Goal: Information Seeking & Learning: Learn about a topic

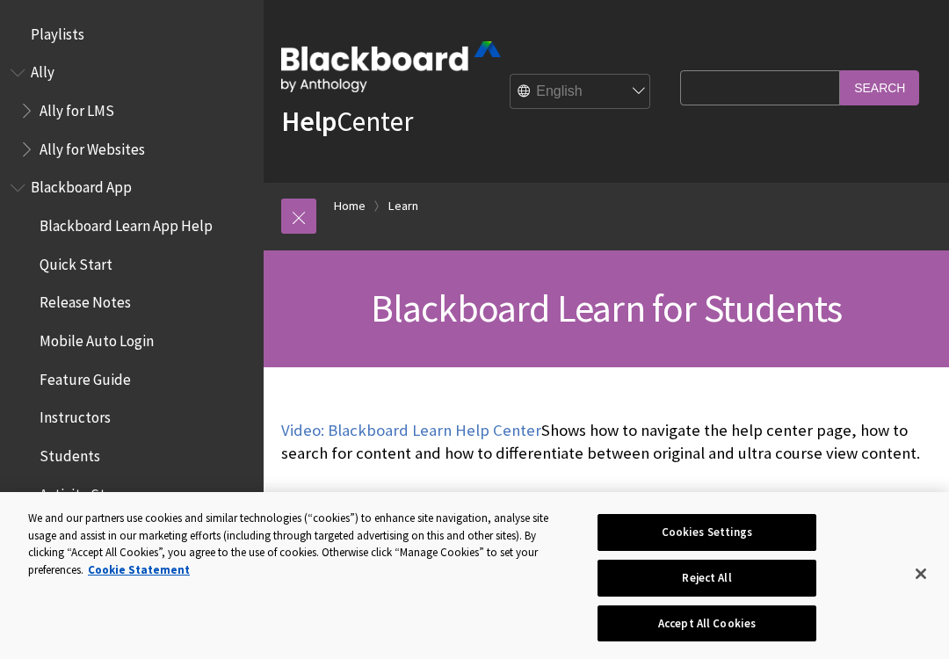
scroll to position [1693, 0]
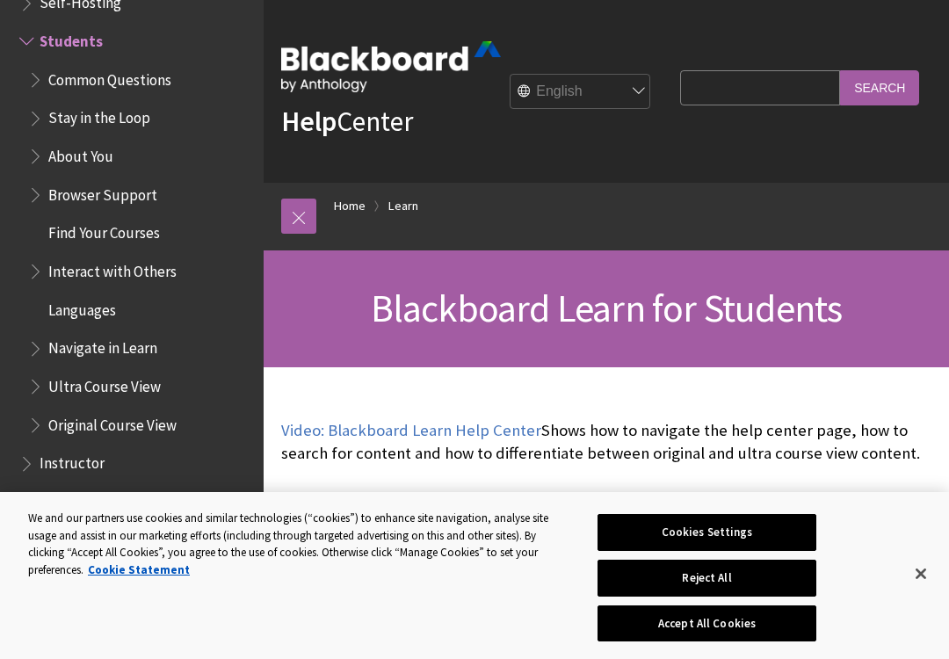
click at [707, 85] on input "Search Query" at bounding box center [760, 87] width 160 height 34
type input "lockdown browser"
click at [840, 70] on input "Search" at bounding box center [879, 87] width 79 height 34
click at [888, 74] on input "Search" at bounding box center [879, 87] width 79 height 34
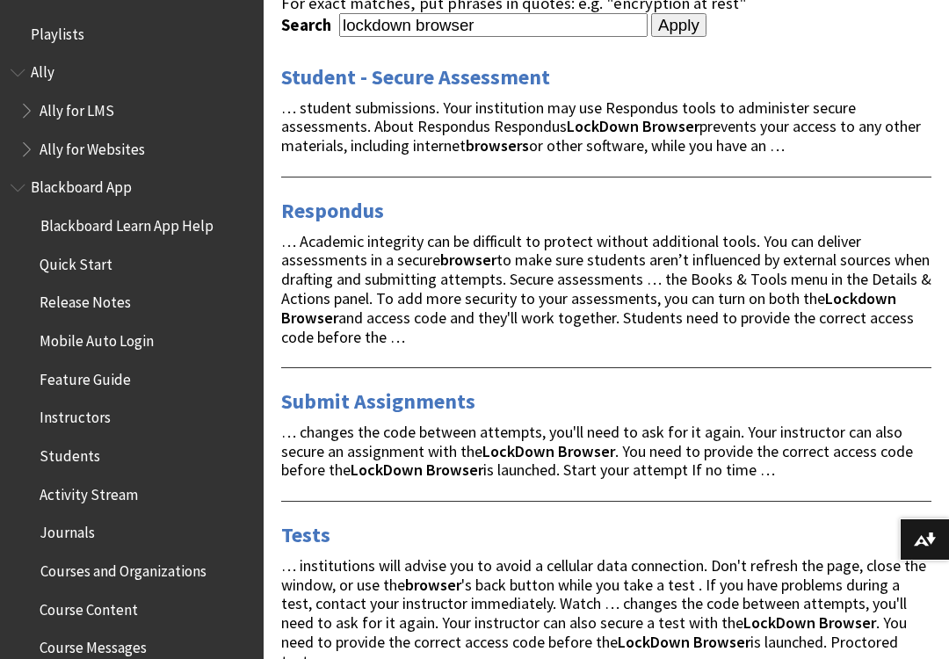
scroll to position [293, 0]
